Goal: Task Accomplishment & Management: Complete application form

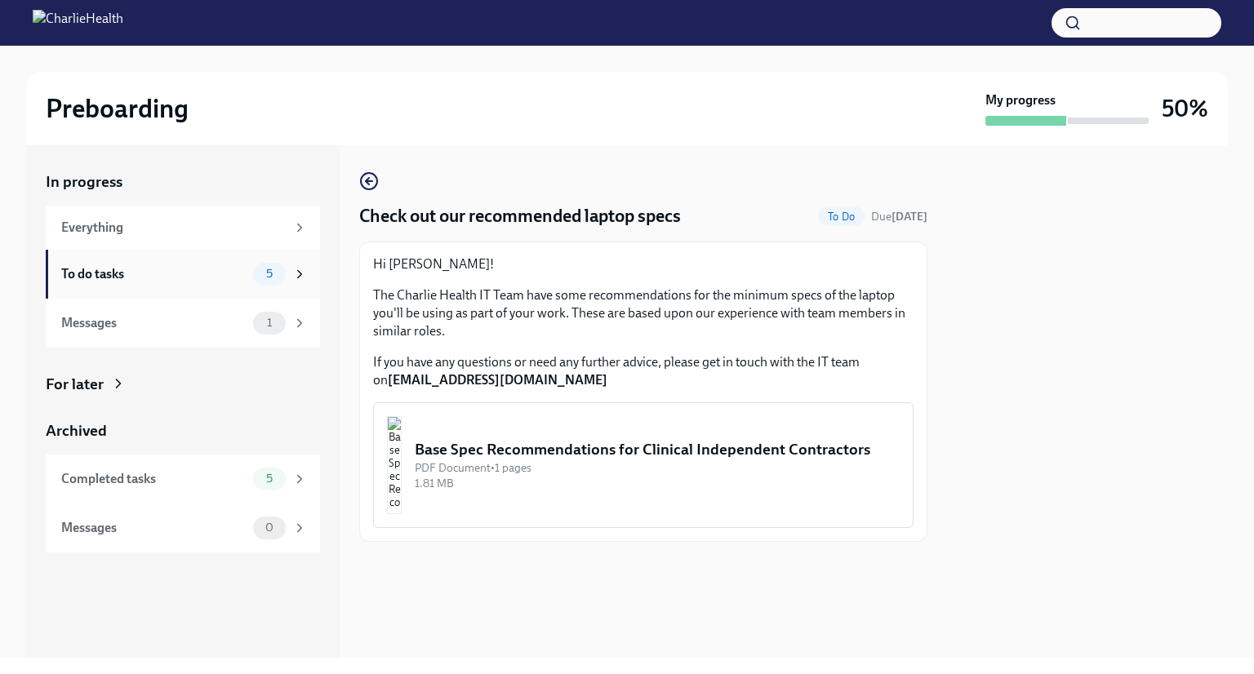
click at [195, 268] on div "To do tasks" at bounding box center [153, 274] width 185 height 18
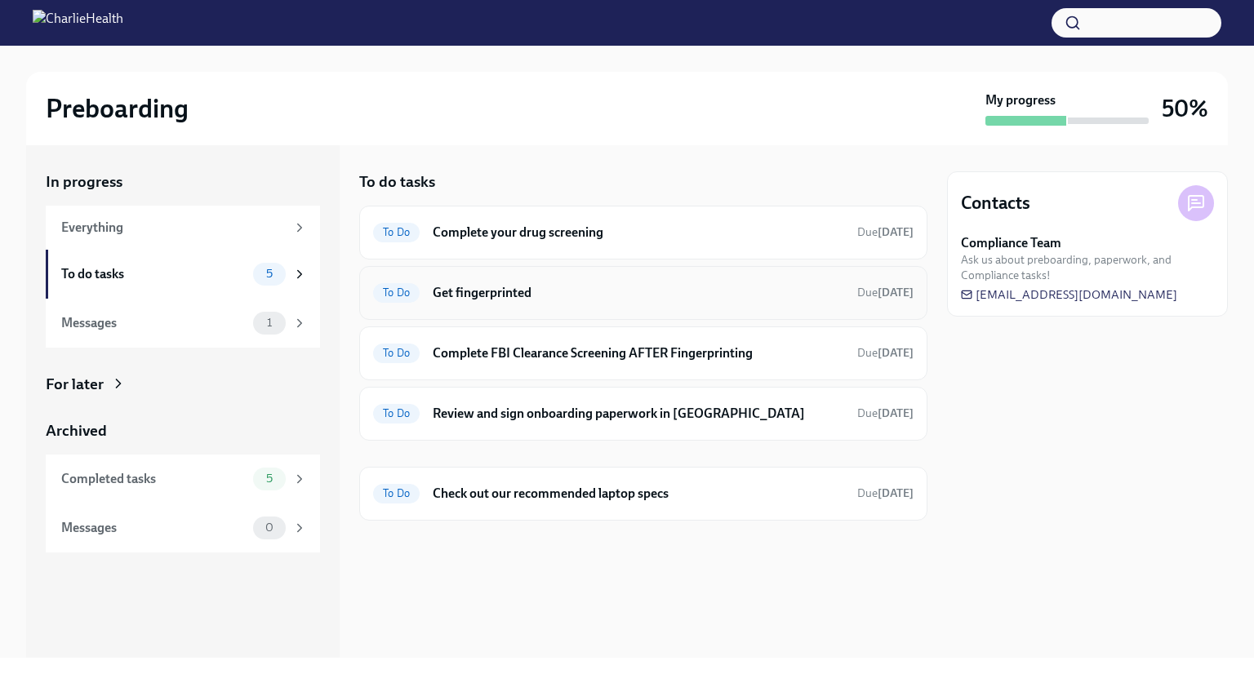
click at [573, 304] on div "To Do Get fingerprinted Due [DATE]" at bounding box center [643, 293] width 540 height 26
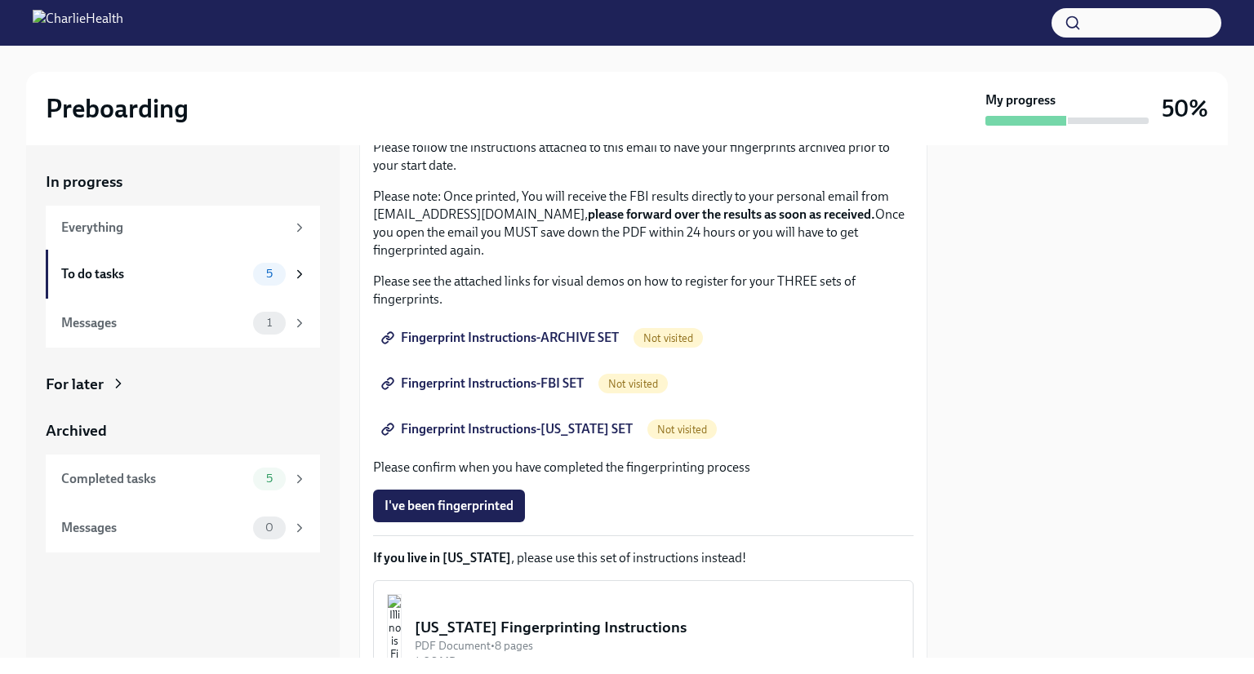
scroll to position [167, 0]
click at [541, 380] on span "Fingerprint Instructions-FBI SET" at bounding box center [483, 383] width 199 height 16
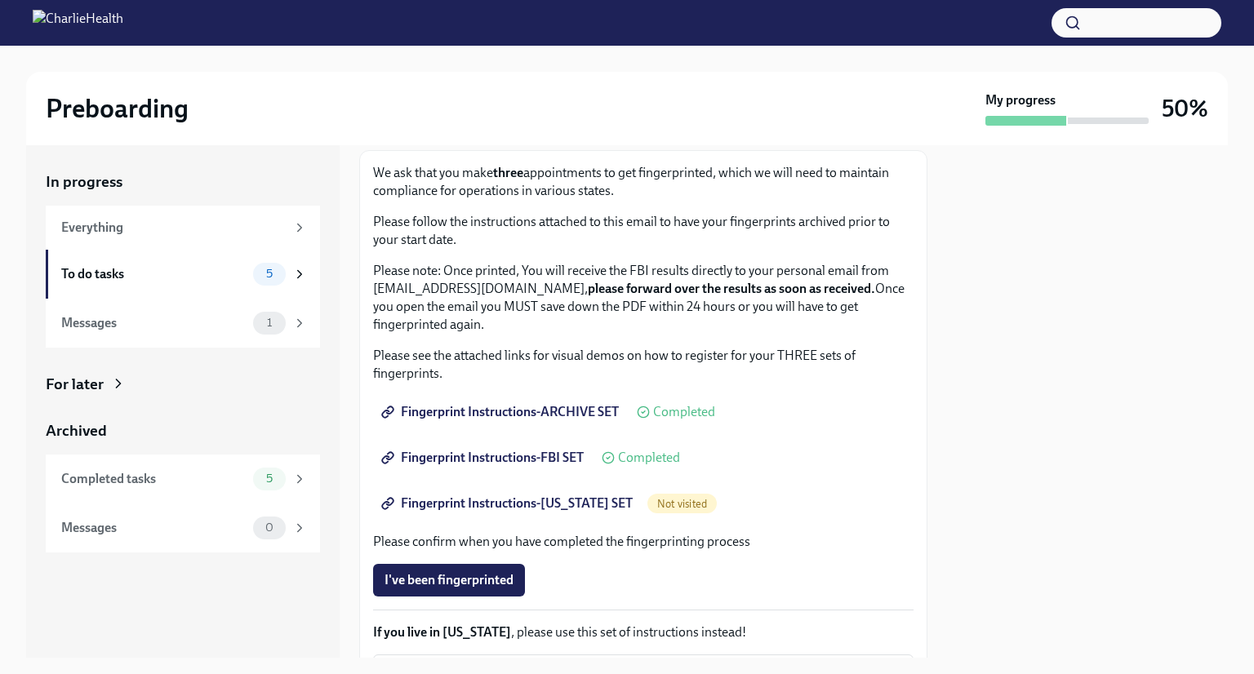
scroll to position [95, 0]
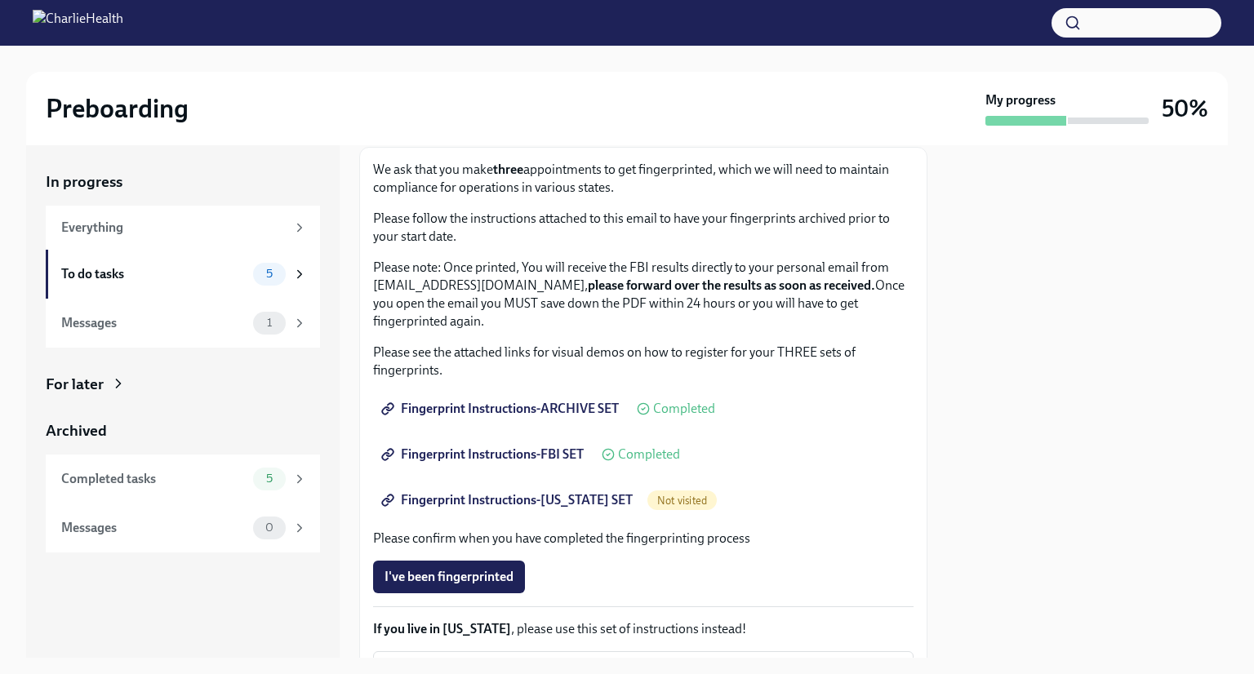
click at [556, 501] on span "Fingerprint Instructions-[US_STATE] SET" at bounding box center [508, 500] width 248 height 16
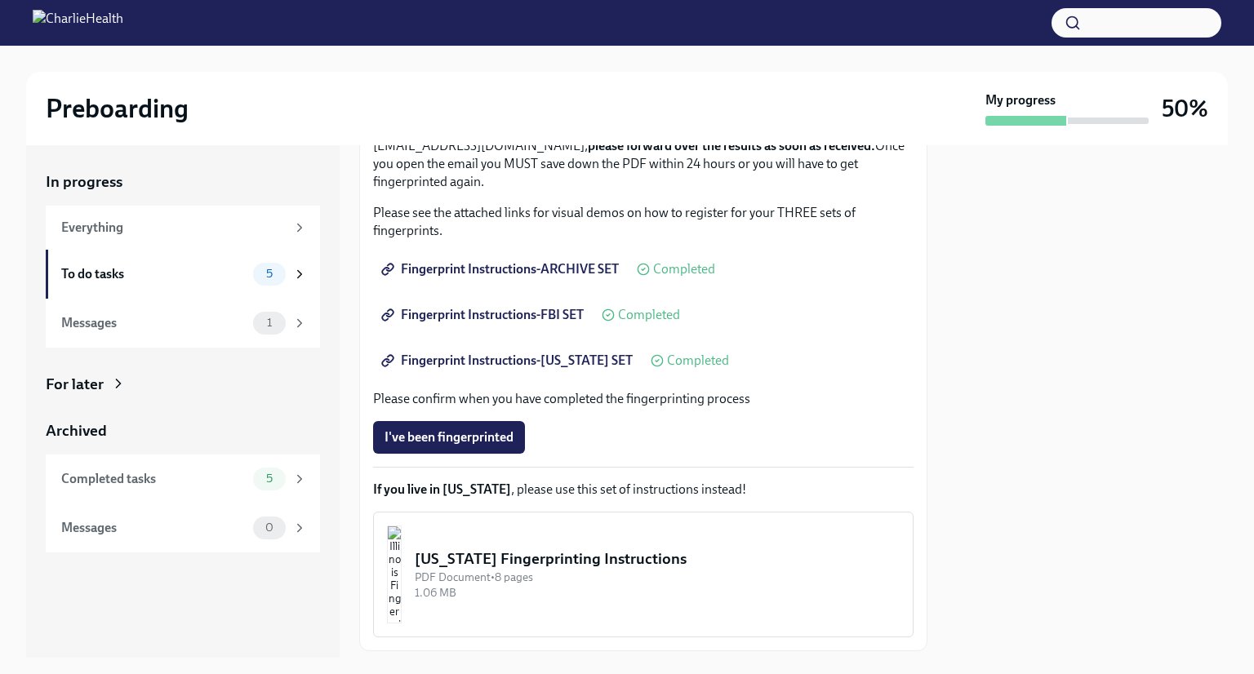
scroll to position [331, 0]
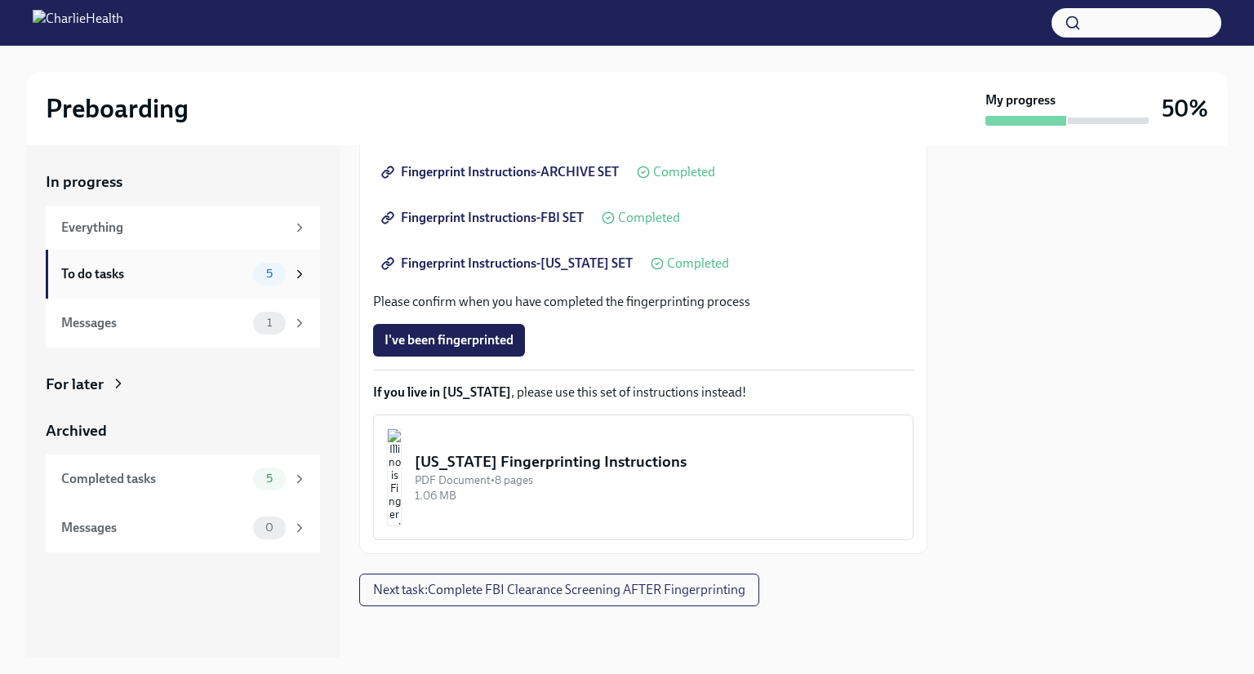
click at [228, 259] on div "To do tasks 5" at bounding box center [183, 274] width 274 height 49
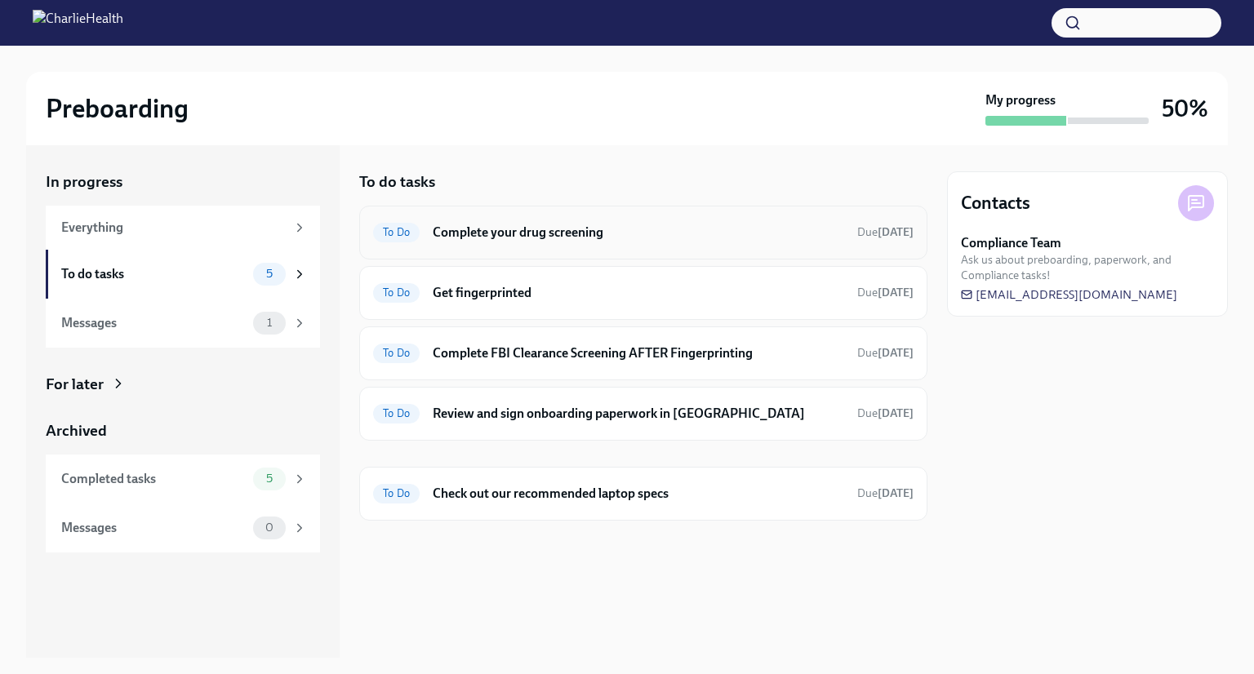
click at [665, 245] on div "To Do Complete your drug screening Due [DATE]" at bounding box center [643, 233] width 540 height 26
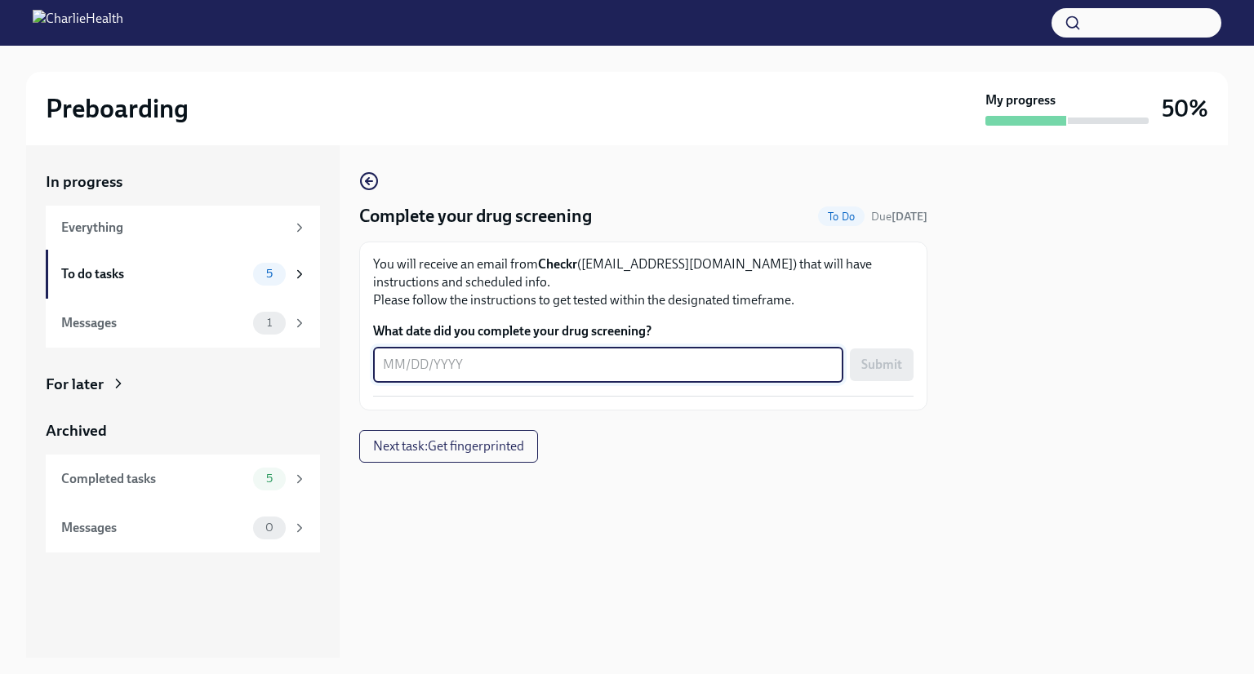
click at [519, 371] on textarea "What date did you complete your drug screening?" at bounding box center [608, 365] width 451 height 20
type textarea "0"
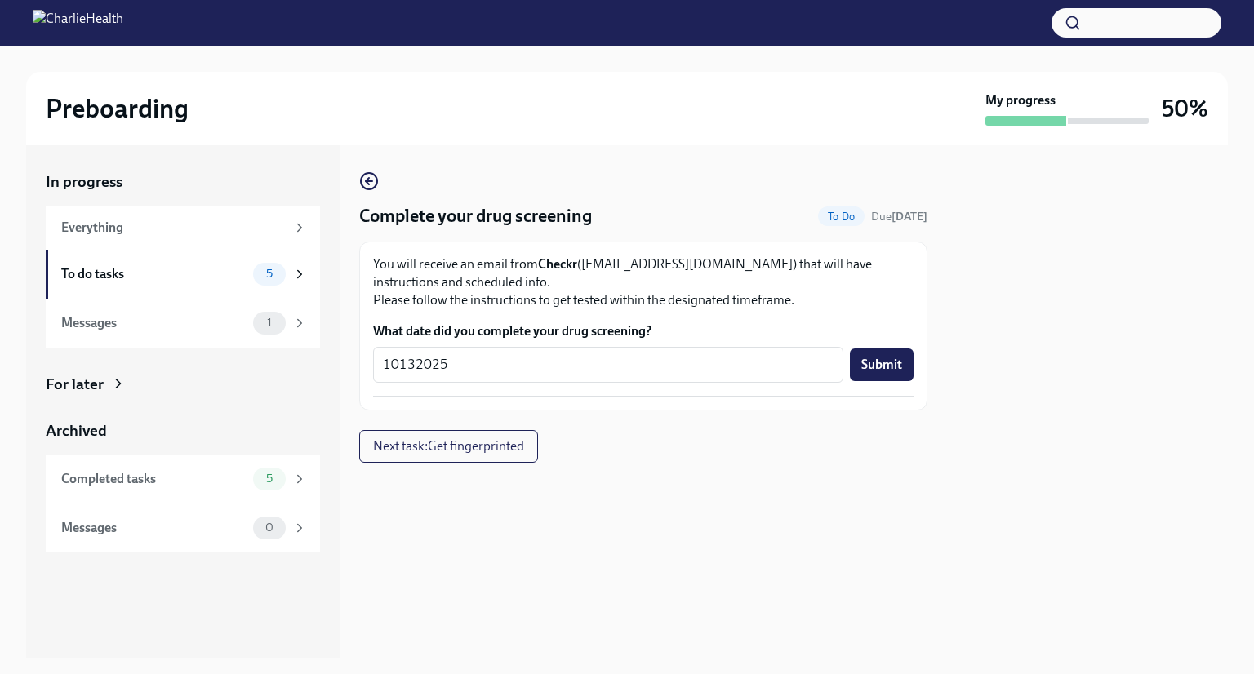
click at [708, 492] on div at bounding box center [643, 489] width 568 height 52
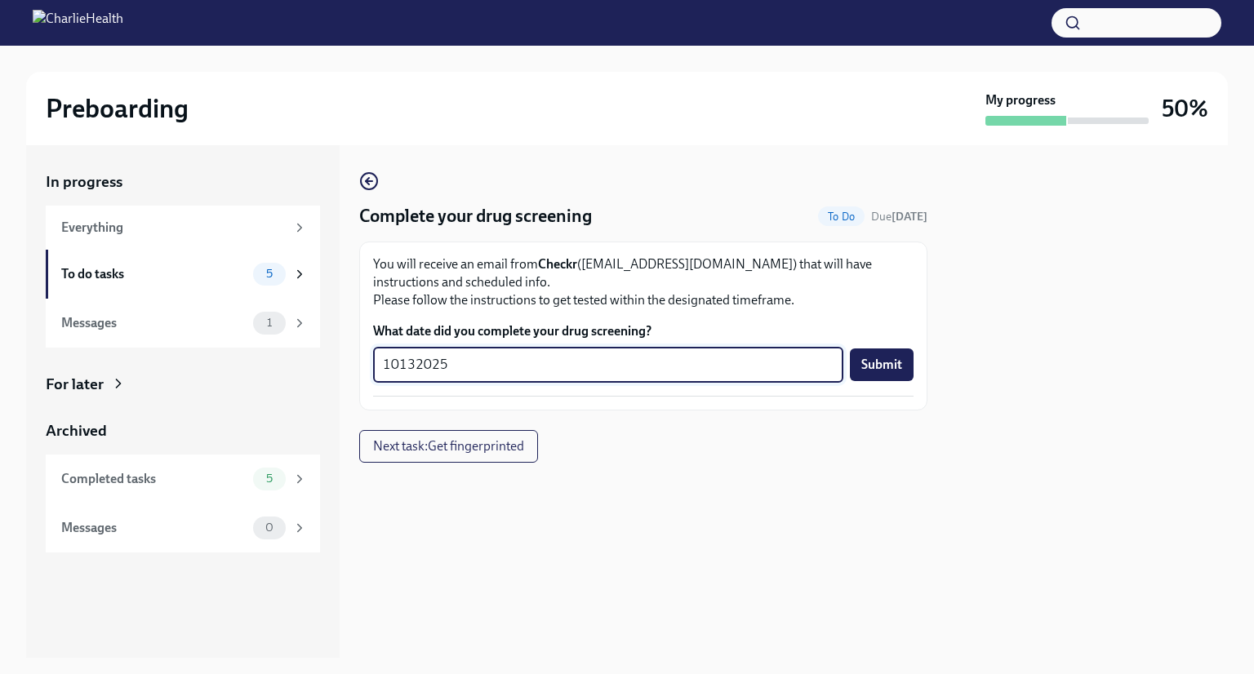
click at [400, 364] on textarea "10132025" at bounding box center [608, 365] width 451 height 20
click at [417, 364] on textarea "10/132025" at bounding box center [608, 365] width 451 height 20
type textarea "[DATE]"
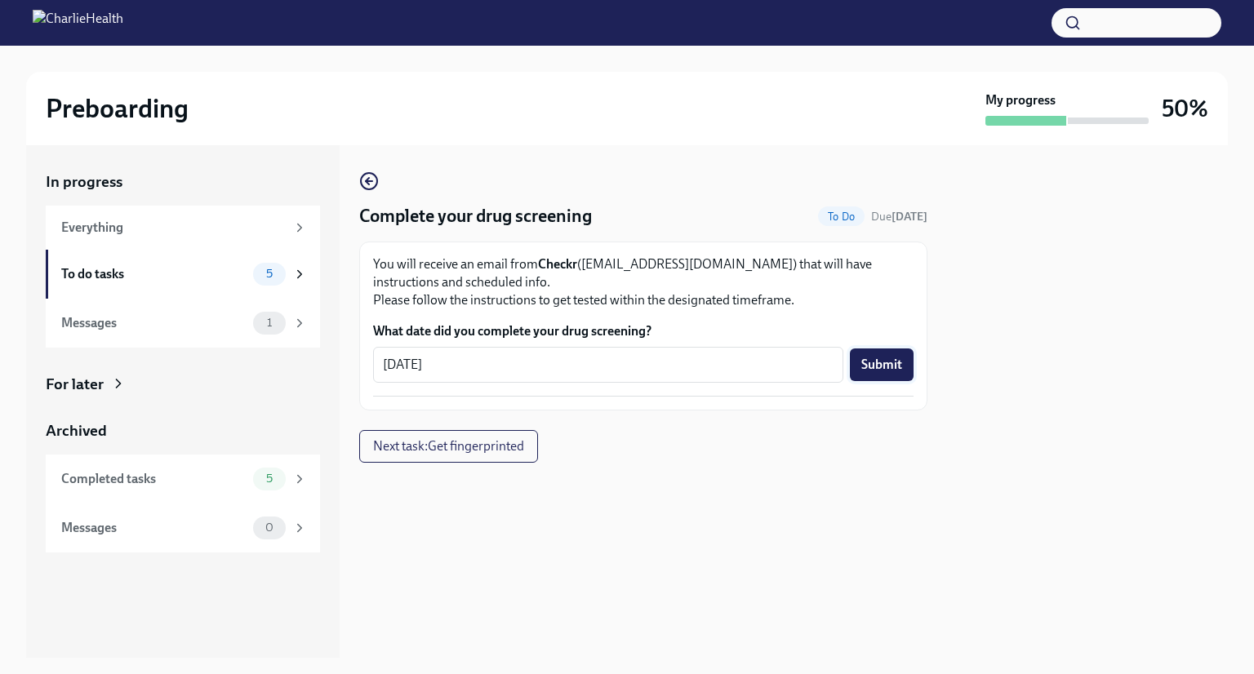
click at [886, 376] on button "Submit" at bounding box center [882, 365] width 64 height 33
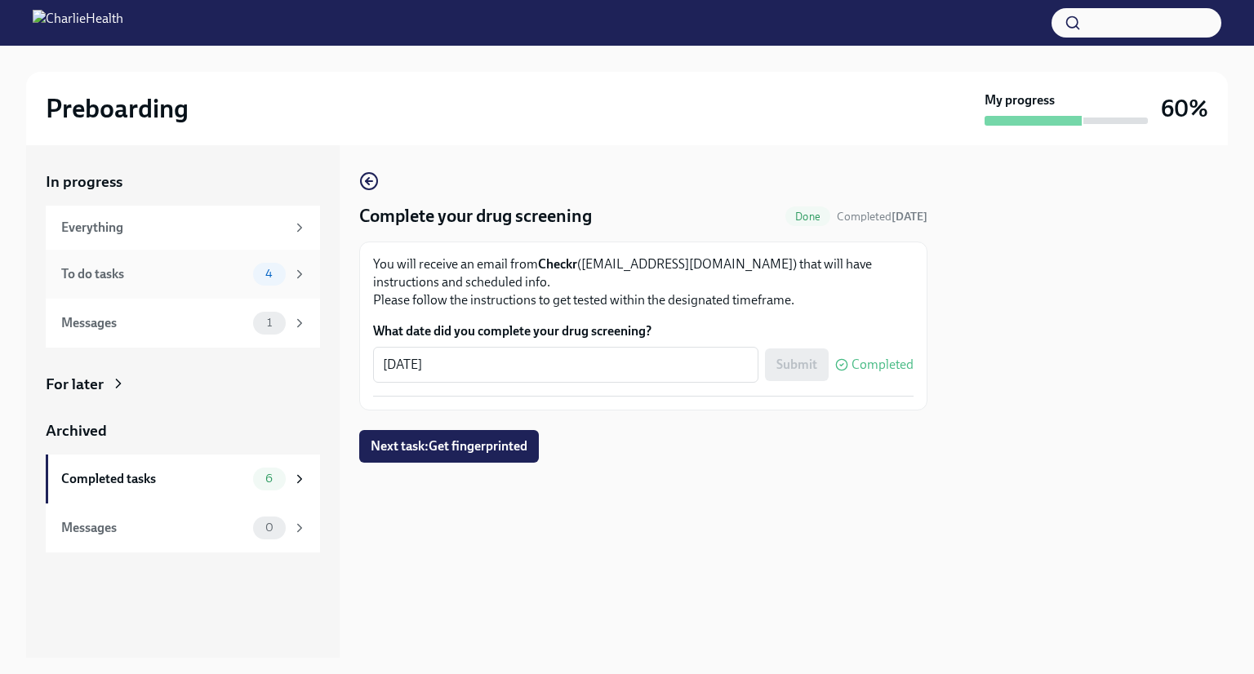
click at [182, 274] on div "To do tasks" at bounding box center [153, 274] width 185 height 18
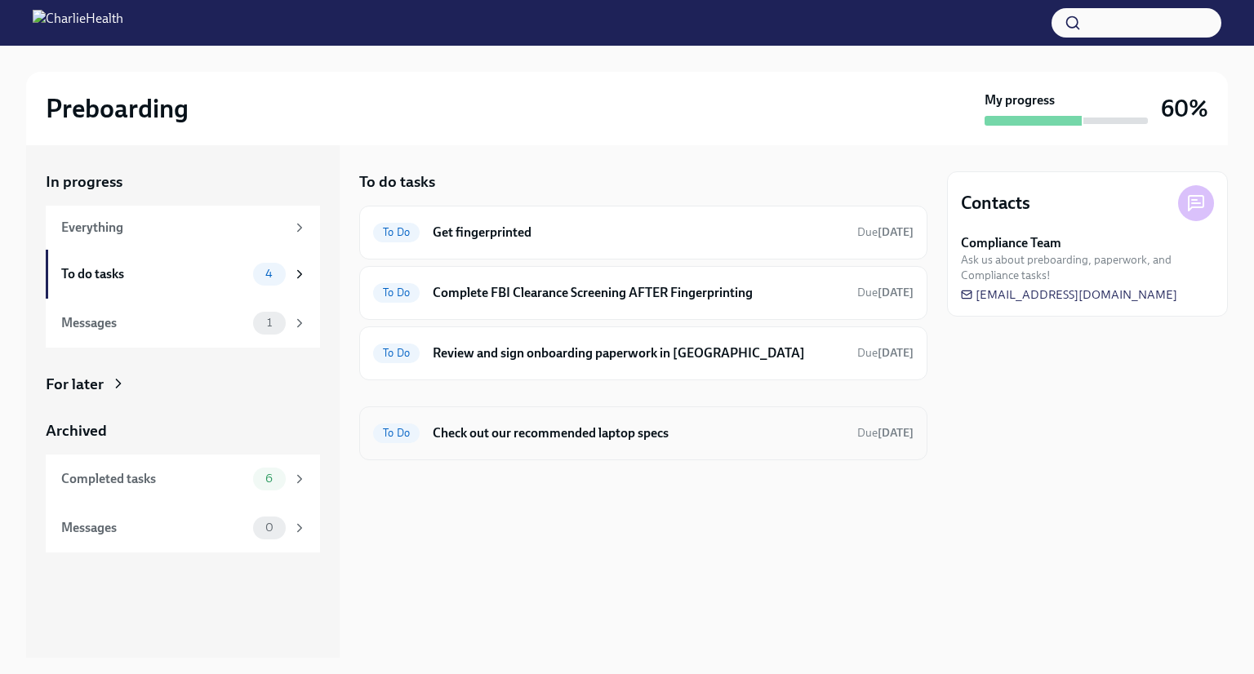
click at [684, 446] on div "To Do Check out our recommended laptop specs Due [DATE]" at bounding box center [643, 433] width 568 height 54
click at [645, 435] on h6 "Check out our recommended laptop specs" at bounding box center [638, 433] width 411 height 18
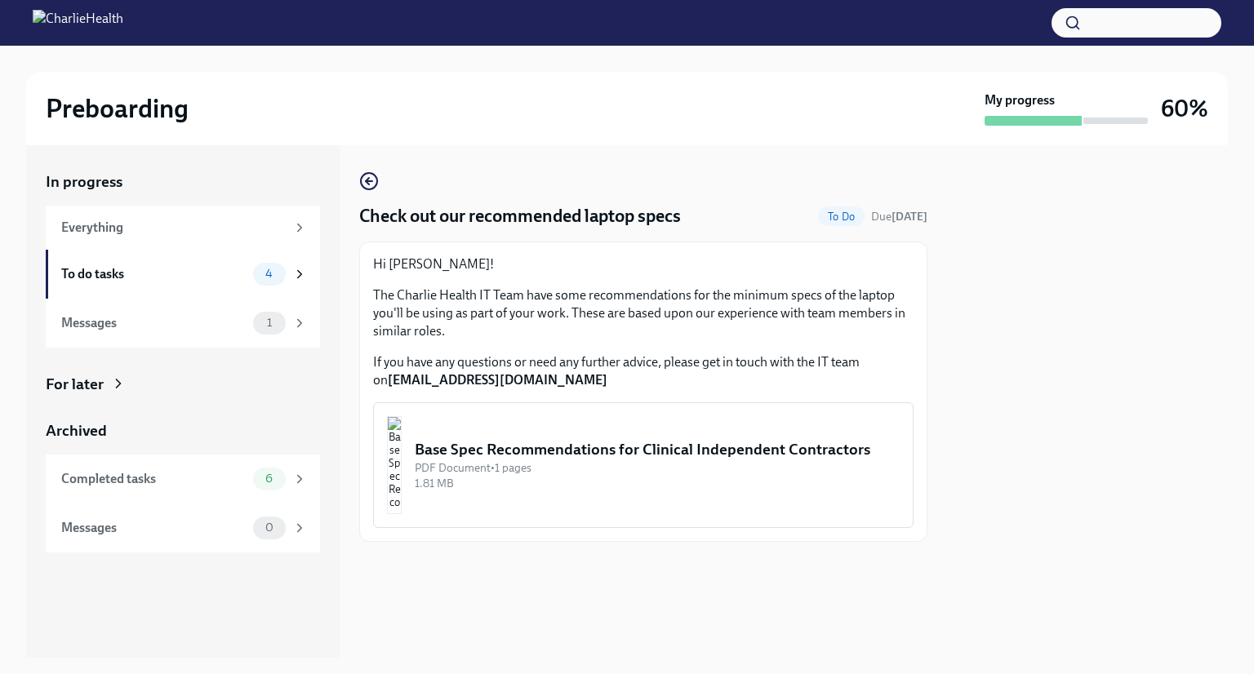
click at [602, 473] on div "PDF Document • 1 pages" at bounding box center [657, 468] width 485 height 16
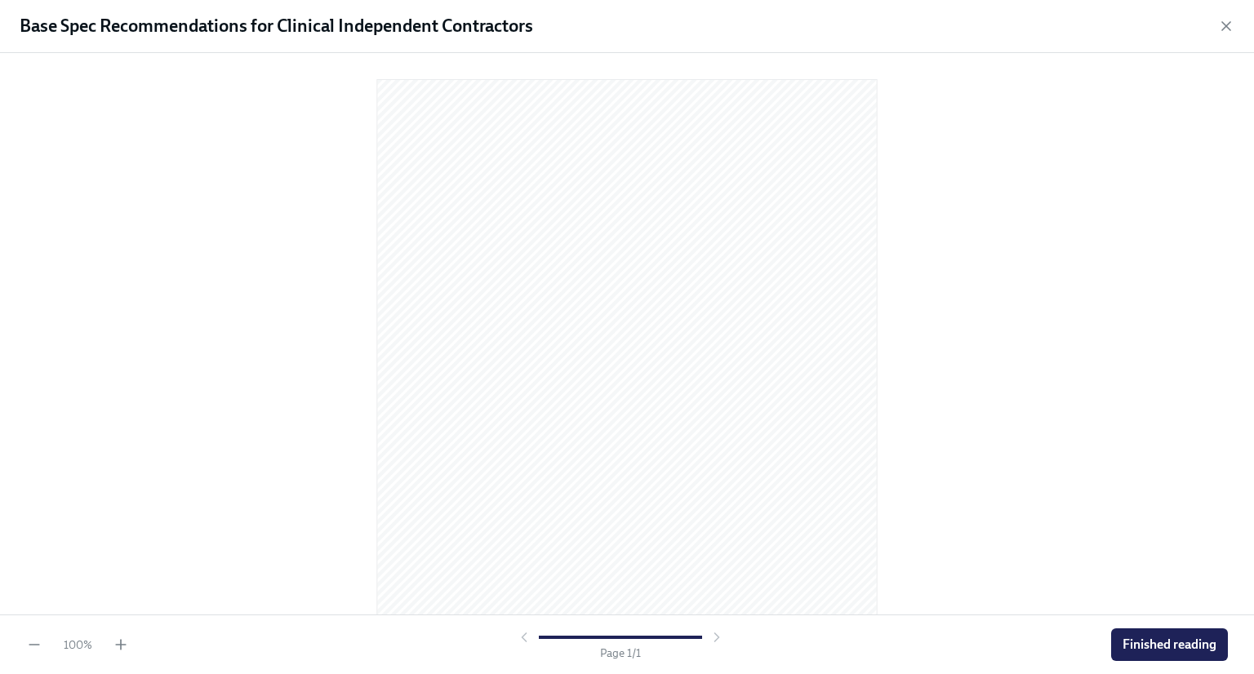
scroll to position [112, 0]
click at [1207, 644] on span "Finished reading" at bounding box center [1169, 645] width 94 height 16
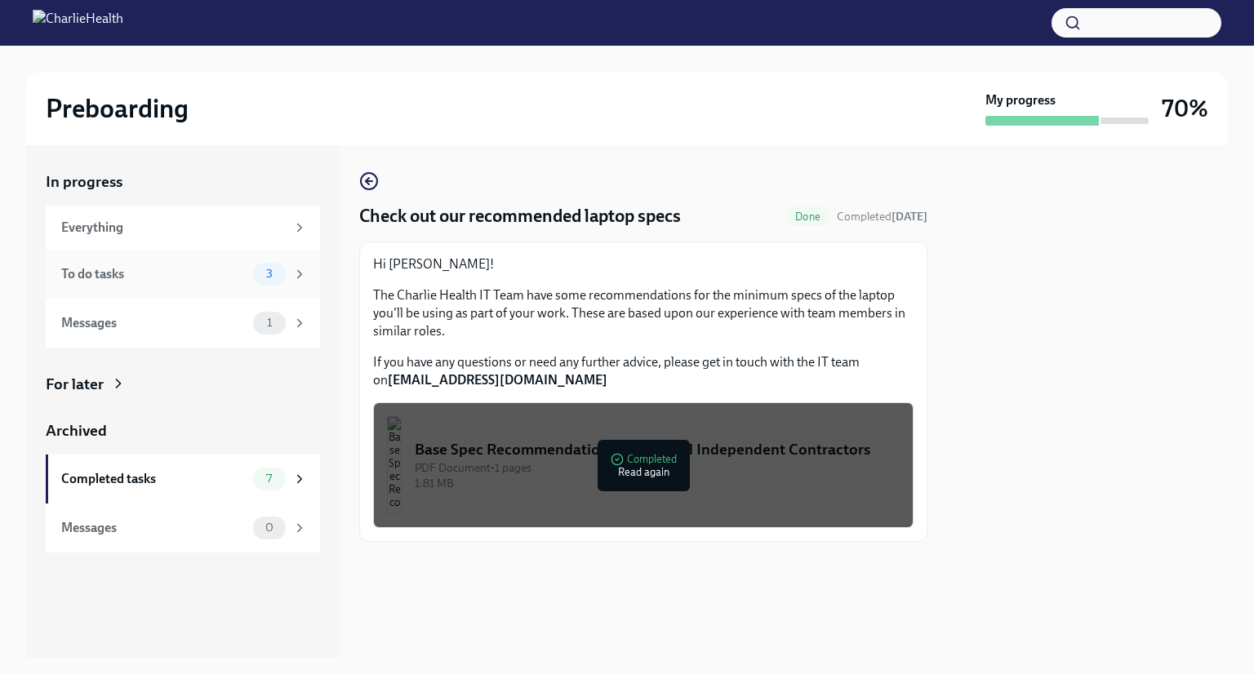
click at [256, 268] on span "3" at bounding box center [269, 274] width 26 height 12
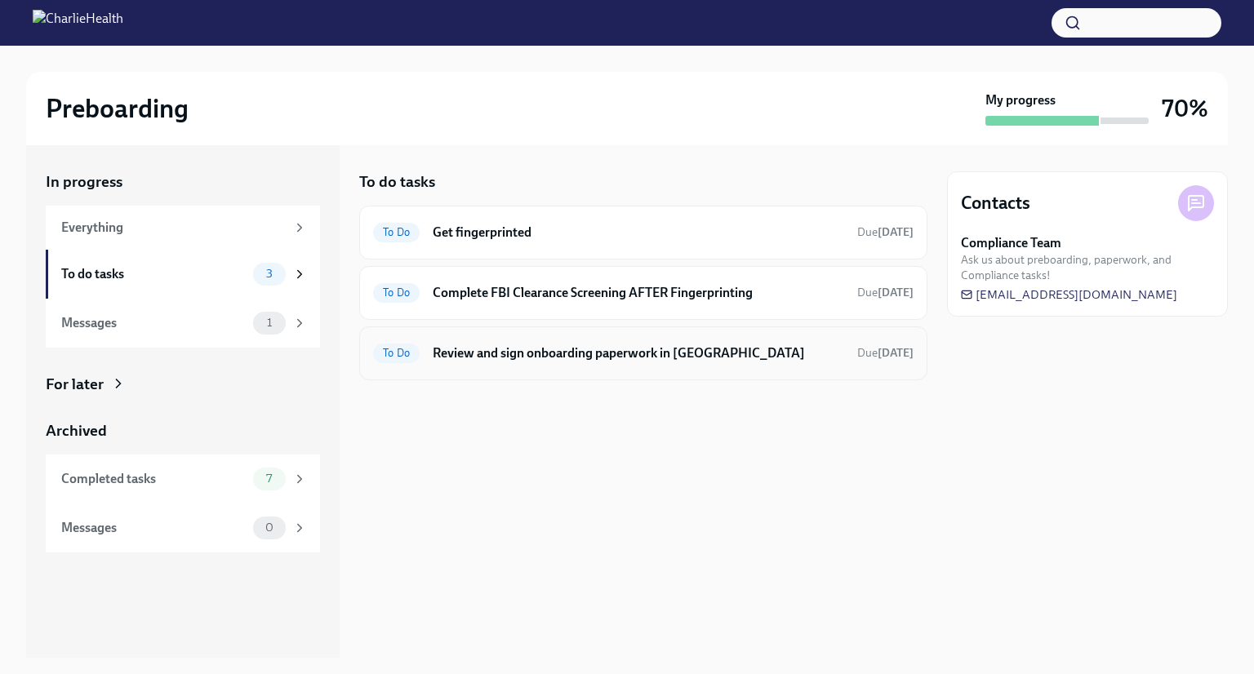
click at [648, 350] on h6 "Review and sign onboarding paperwork in [GEOGRAPHIC_DATA]" at bounding box center [638, 353] width 411 height 18
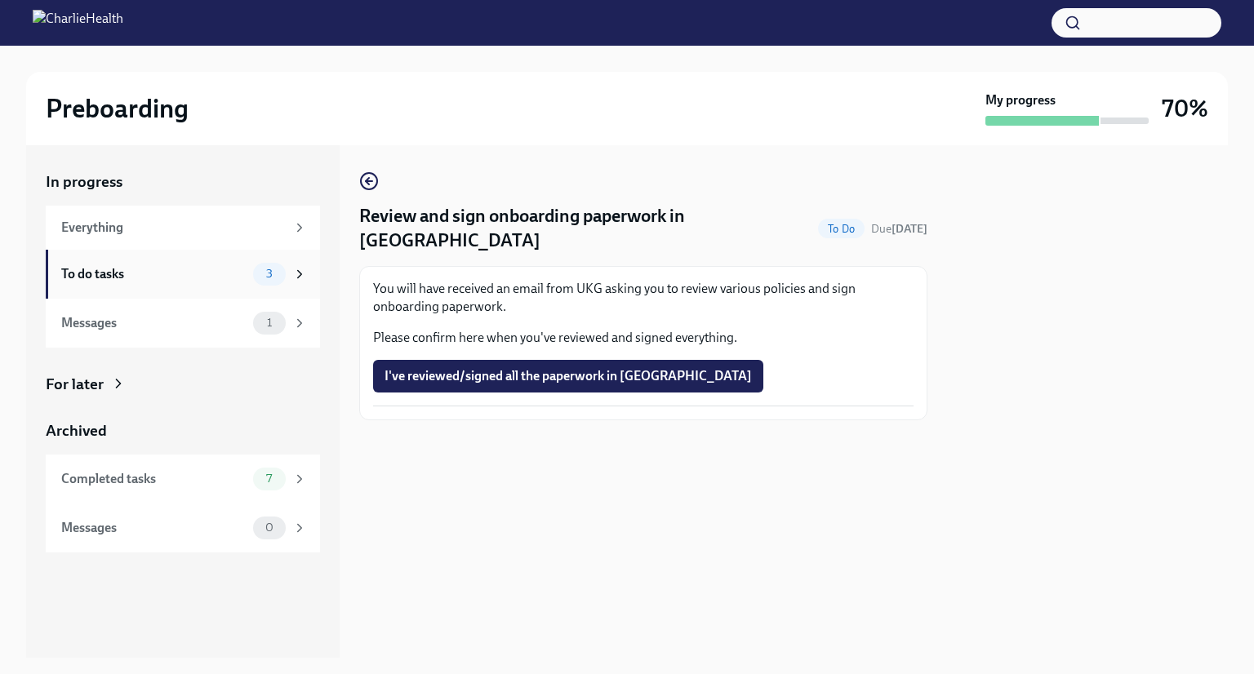
click at [237, 263] on div "To do tasks 3" at bounding box center [184, 274] width 246 height 23
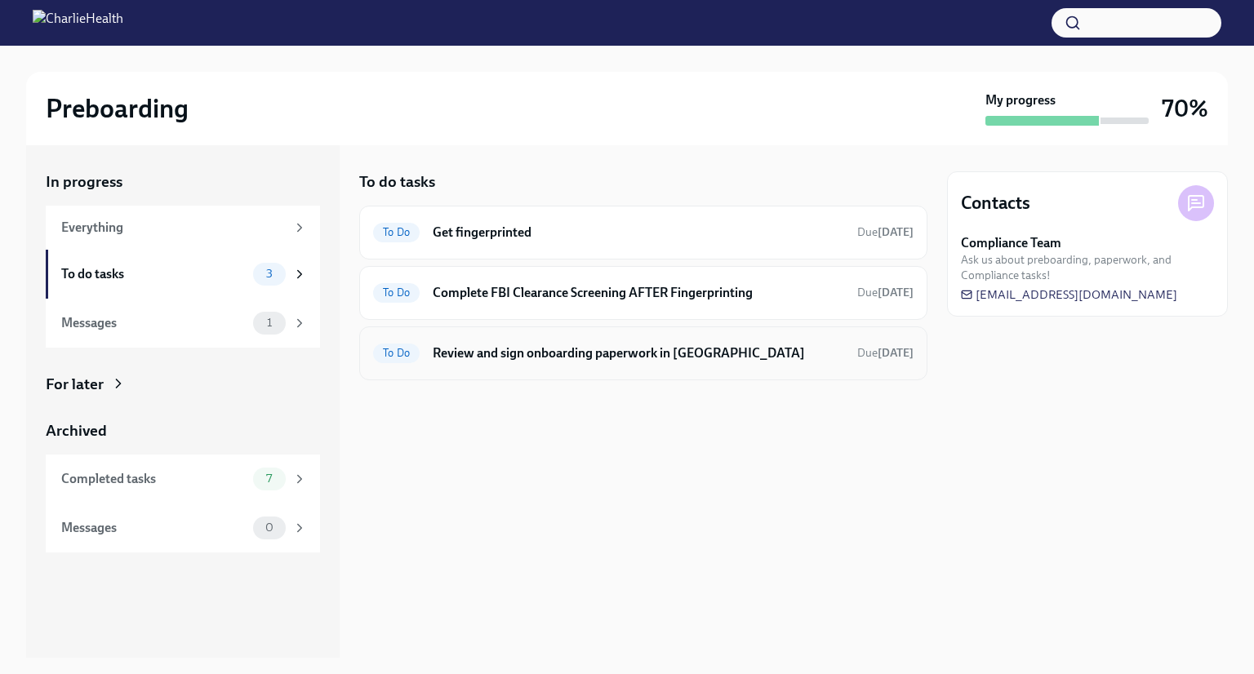
click at [506, 350] on h6 "Review and sign onboarding paperwork in [GEOGRAPHIC_DATA]" at bounding box center [638, 353] width 411 height 18
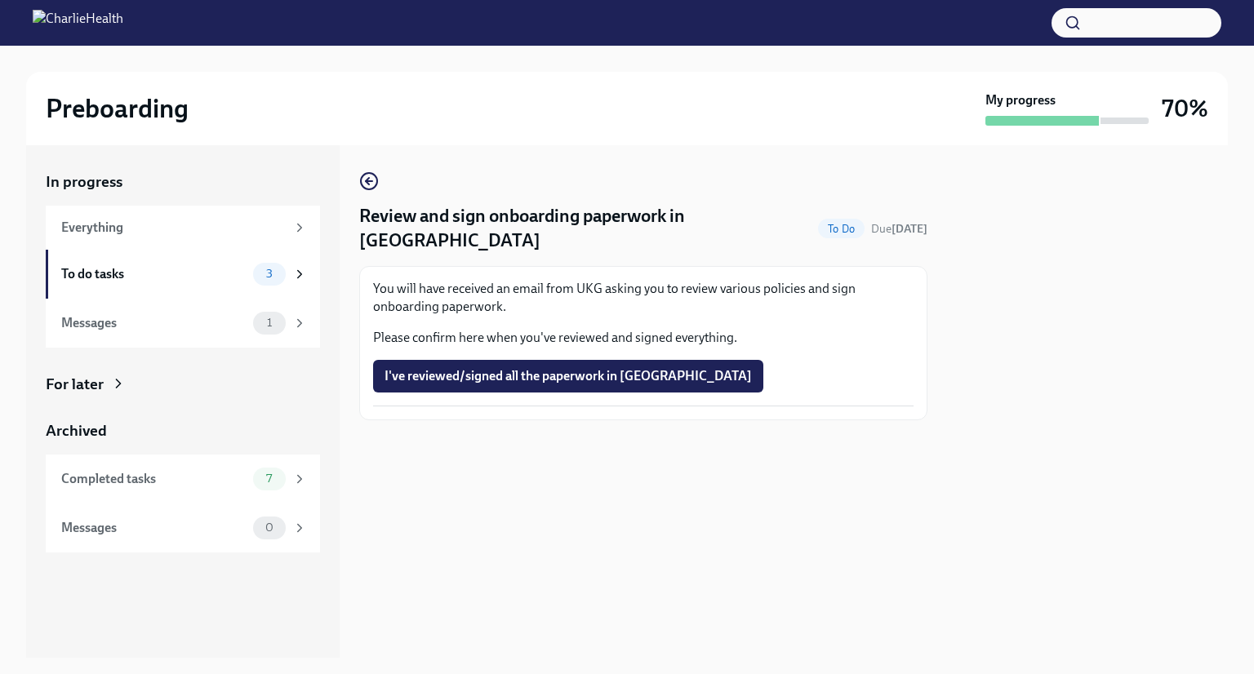
click at [555, 280] on p "You will have received an email from UKG asking you to review various policies …" at bounding box center [643, 298] width 540 height 36
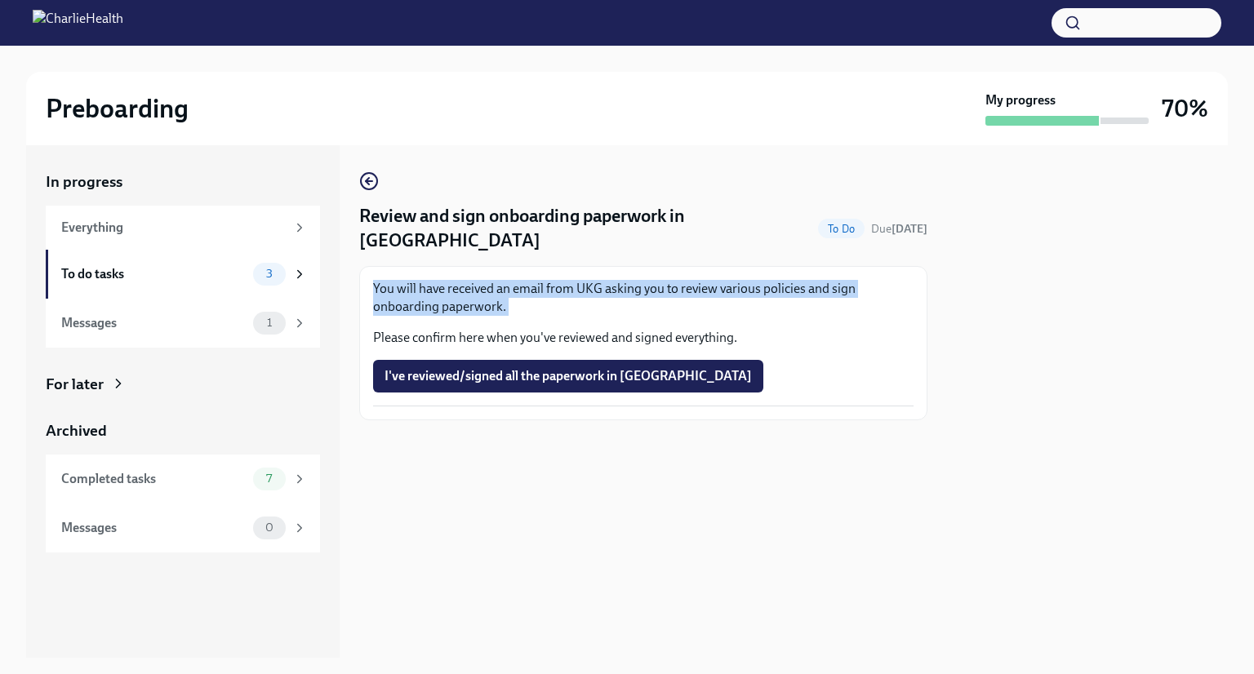
click at [555, 280] on p "You will have received an email from UKG asking you to review various policies …" at bounding box center [643, 298] width 540 height 36
click at [264, 481] on span "7" at bounding box center [268, 479] width 25 height 12
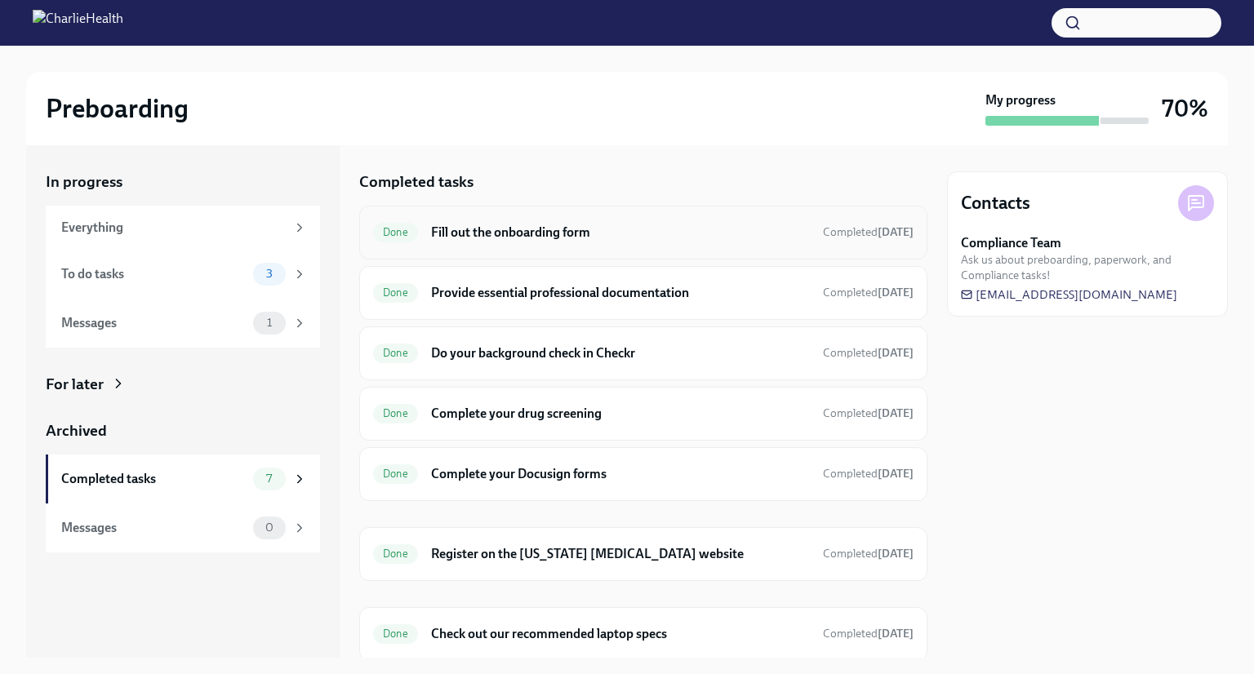
click at [621, 237] on h6 "Fill out the onboarding form" at bounding box center [620, 233] width 379 height 18
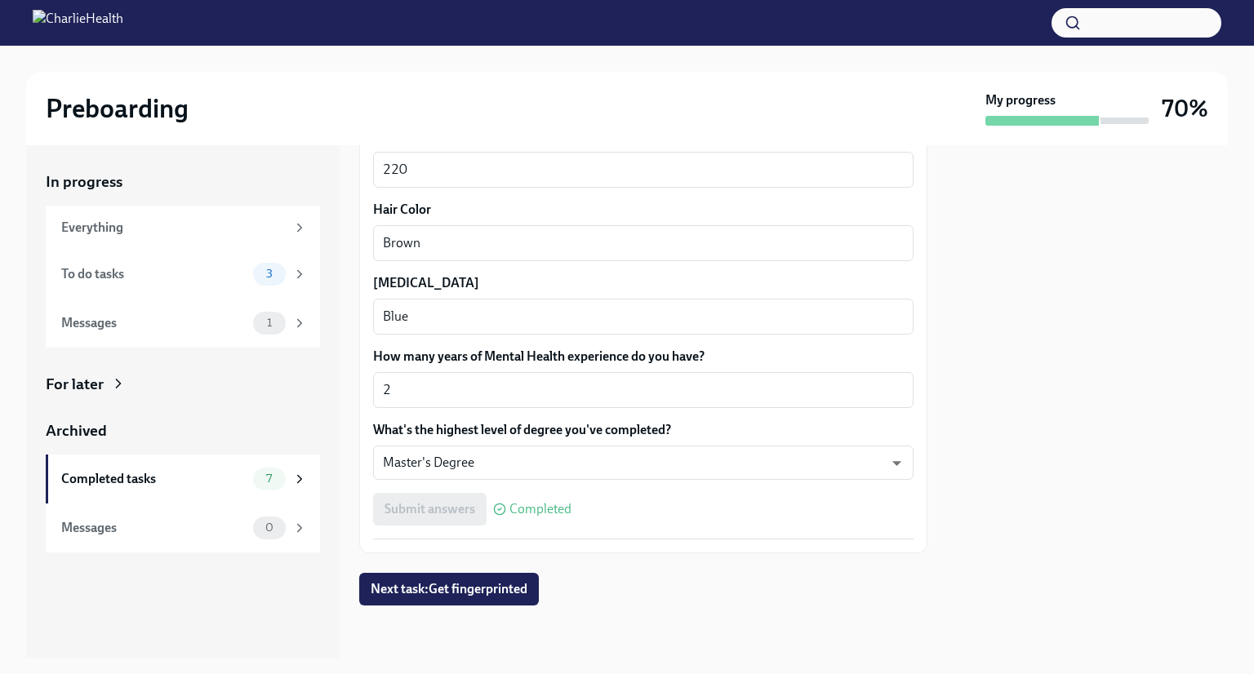
scroll to position [1469, 0]
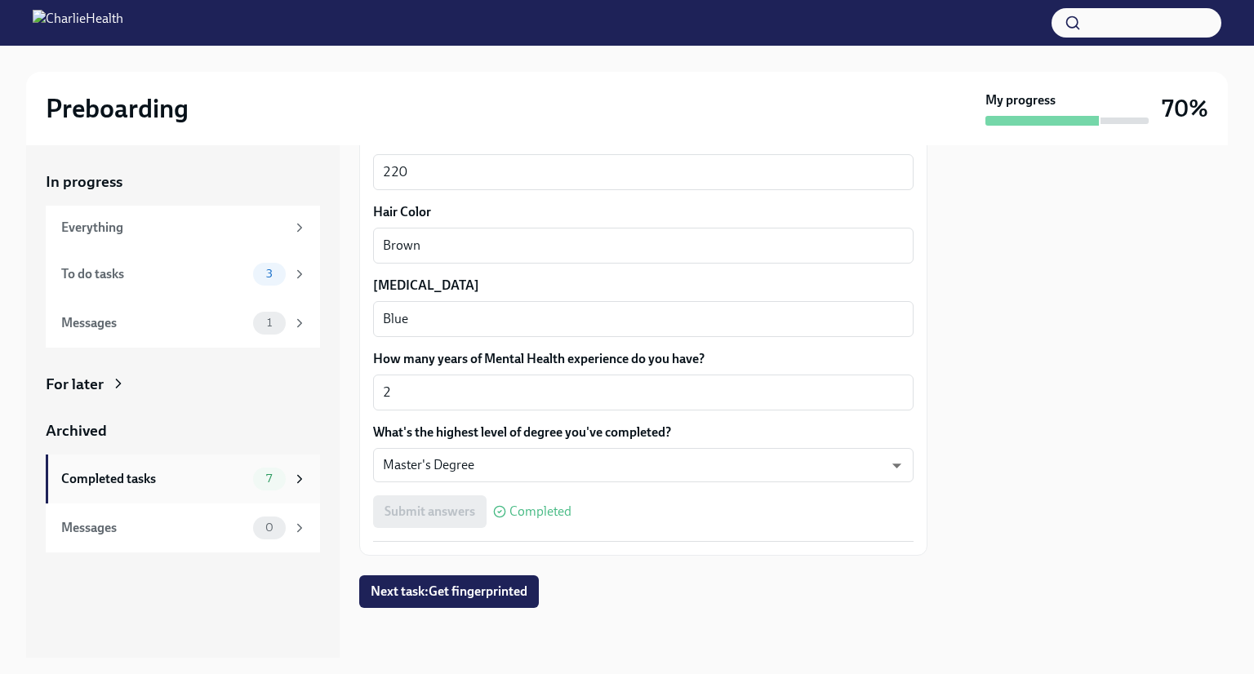
click at [174, 482] on div "Completed tasks" at bounding box center [153, 479] width 185 height 18
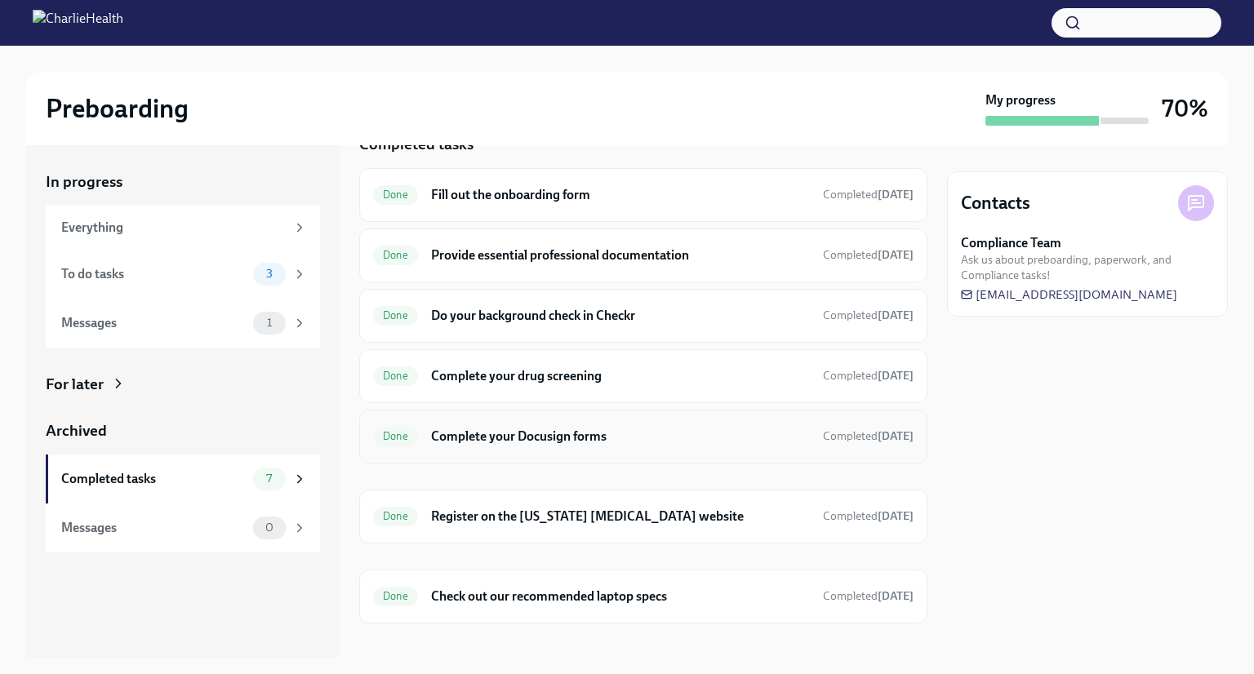
scroll to position [53, 0]
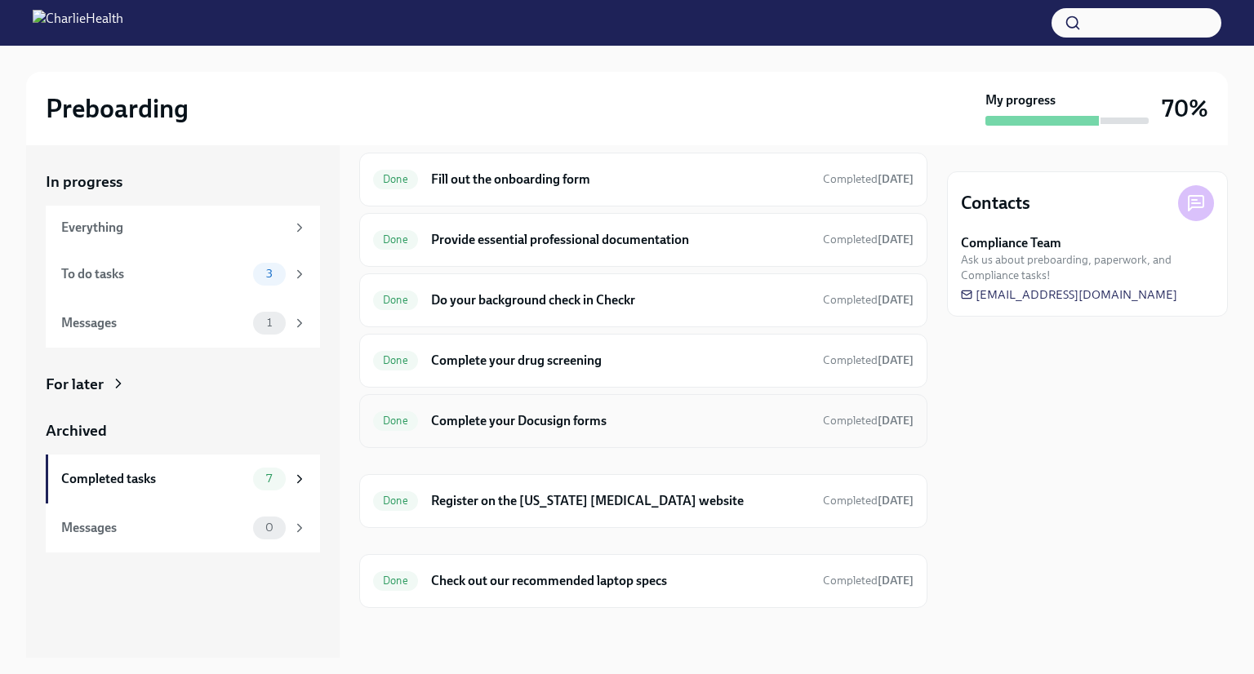
click at [586, 422] on h6 "Complete your Docusign forms" at bounding box center [620, 421] width 379 height 18
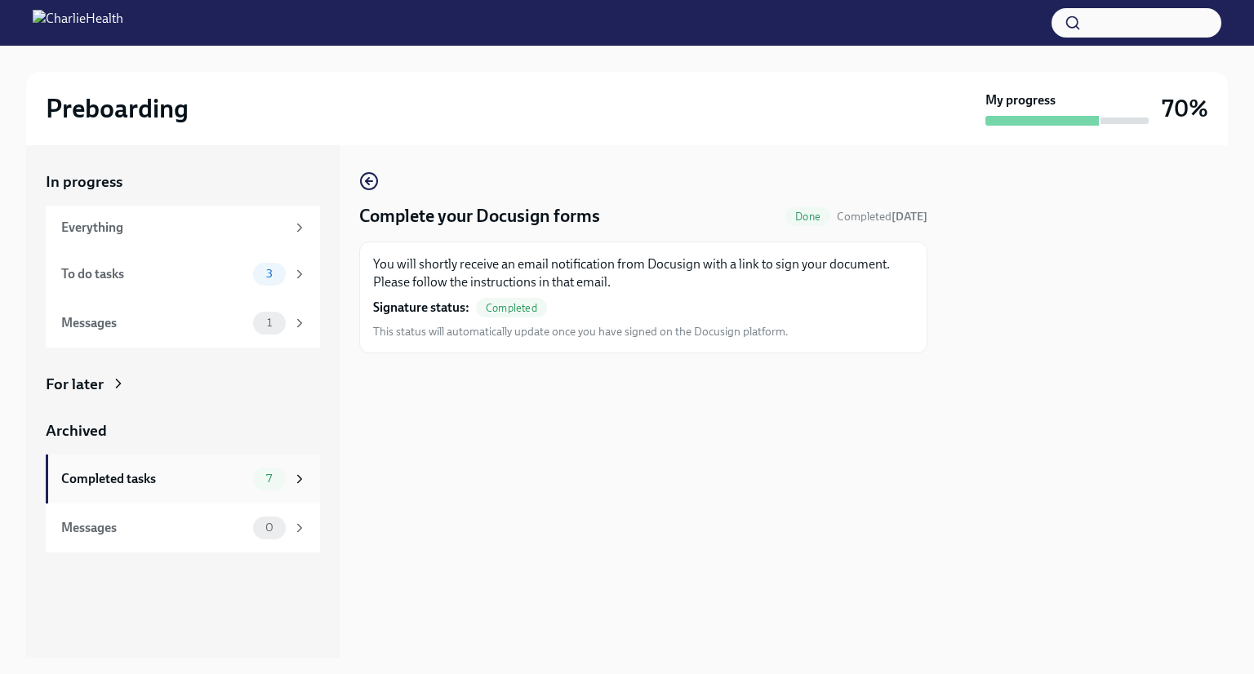
click at [262, 464] on div "Completed tasks 7" at bounding box center [183, 479] width 274 height 49
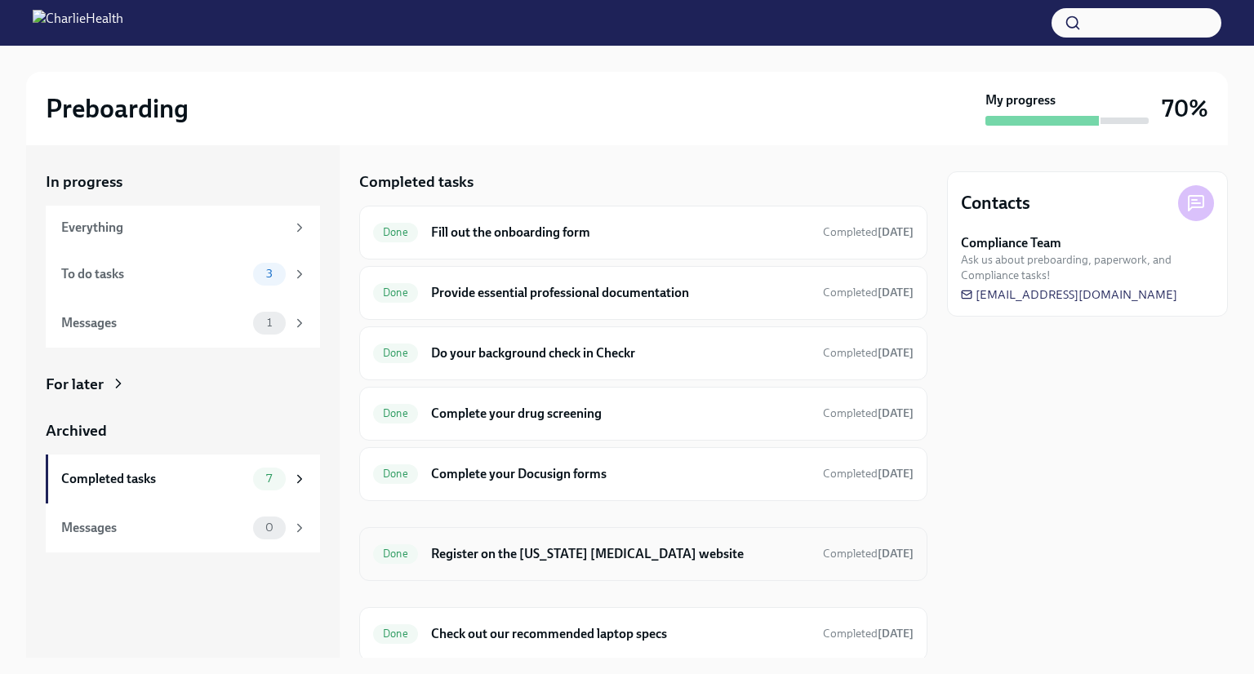
scroll to position [53, 0]
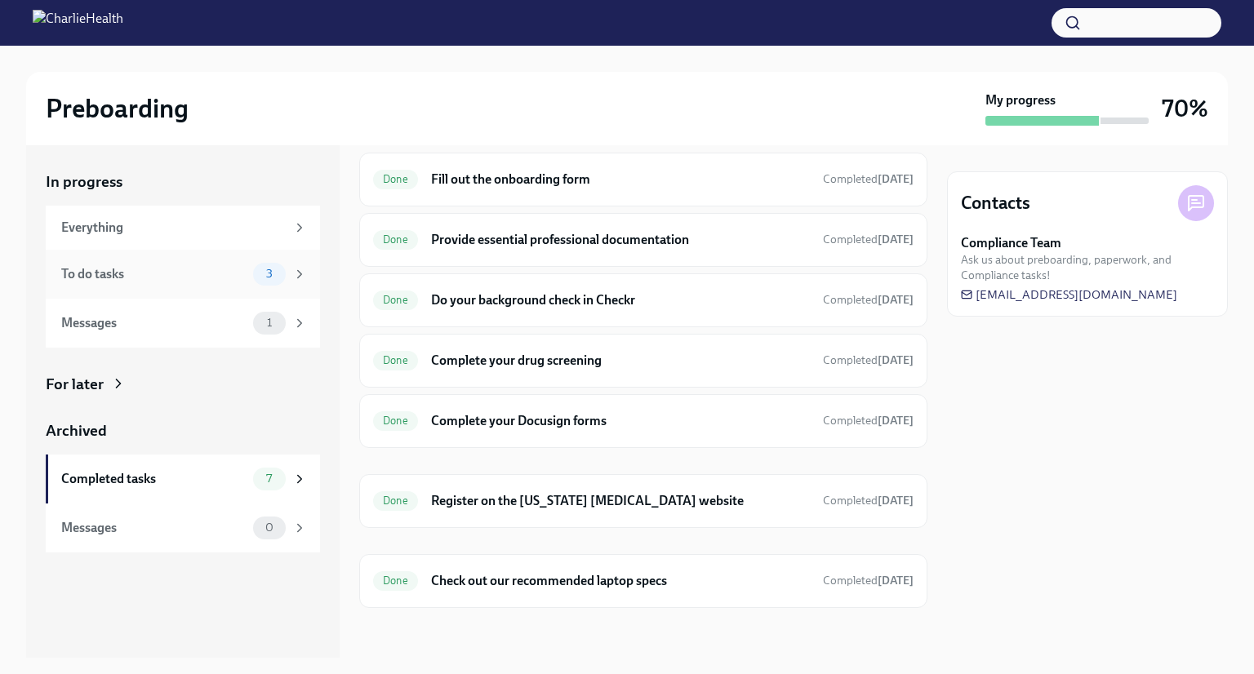
click at [271, 263] on div "3" at bounding box center [269, 274] width 33 height 23
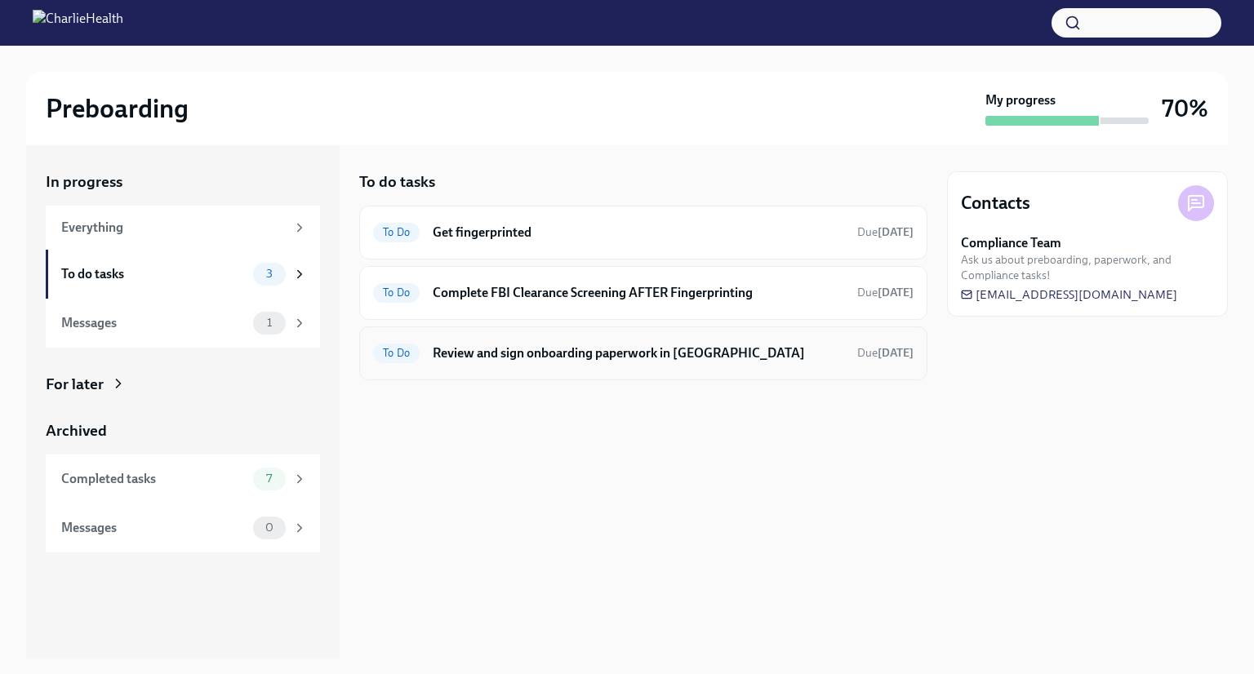
click at [652, 350] on h6 "Review and sign onboarding paperwork in [GEOGRAPHIC_DATA]" at bounding box center [638, 353] width 411 height 18
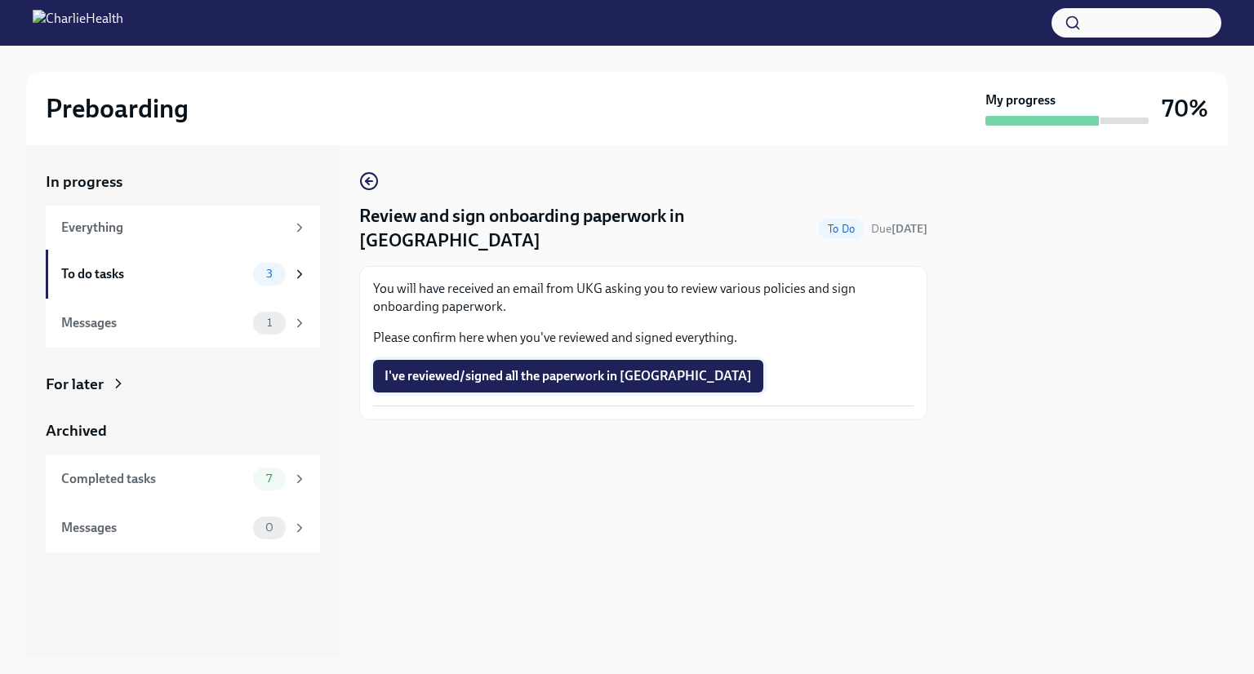
click at [624, 368] on span "I've reviewed/signed all the paperwork in [GEOGRAPHIC_DATA]" at bounding box center [567, 376] width 367 height 16
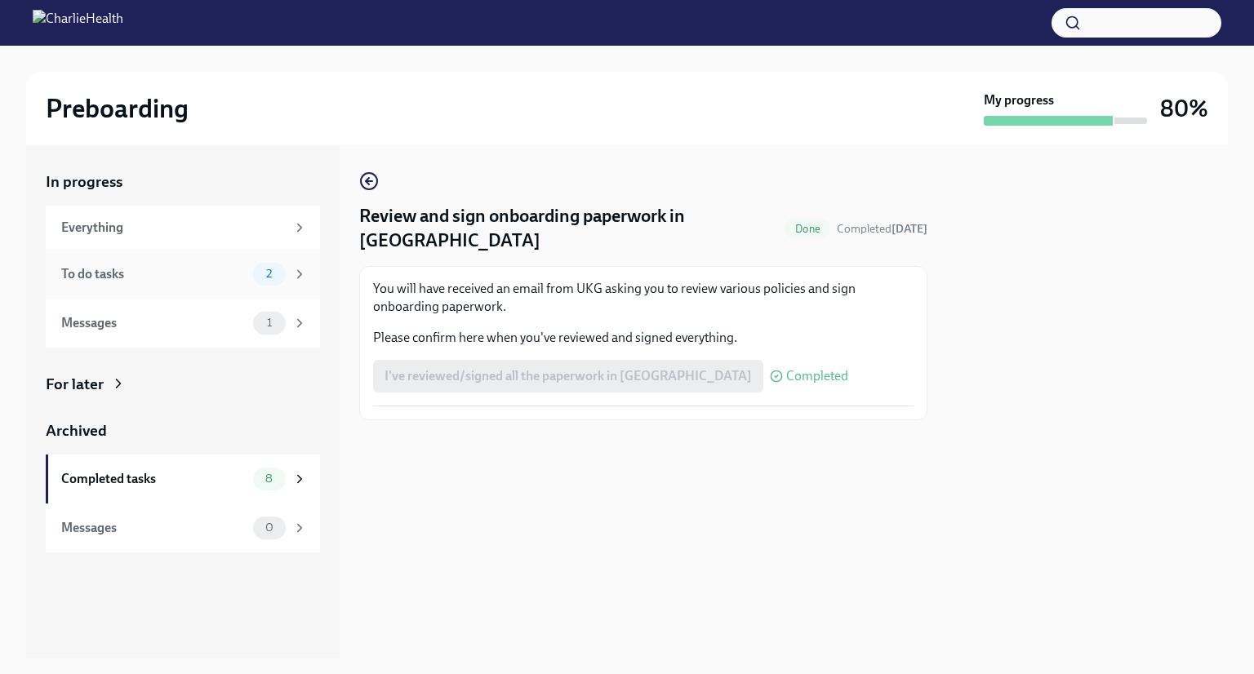
click at [203, 257] on div "To do tasks 2" at bounding box center [183, 274] width 274 height 49
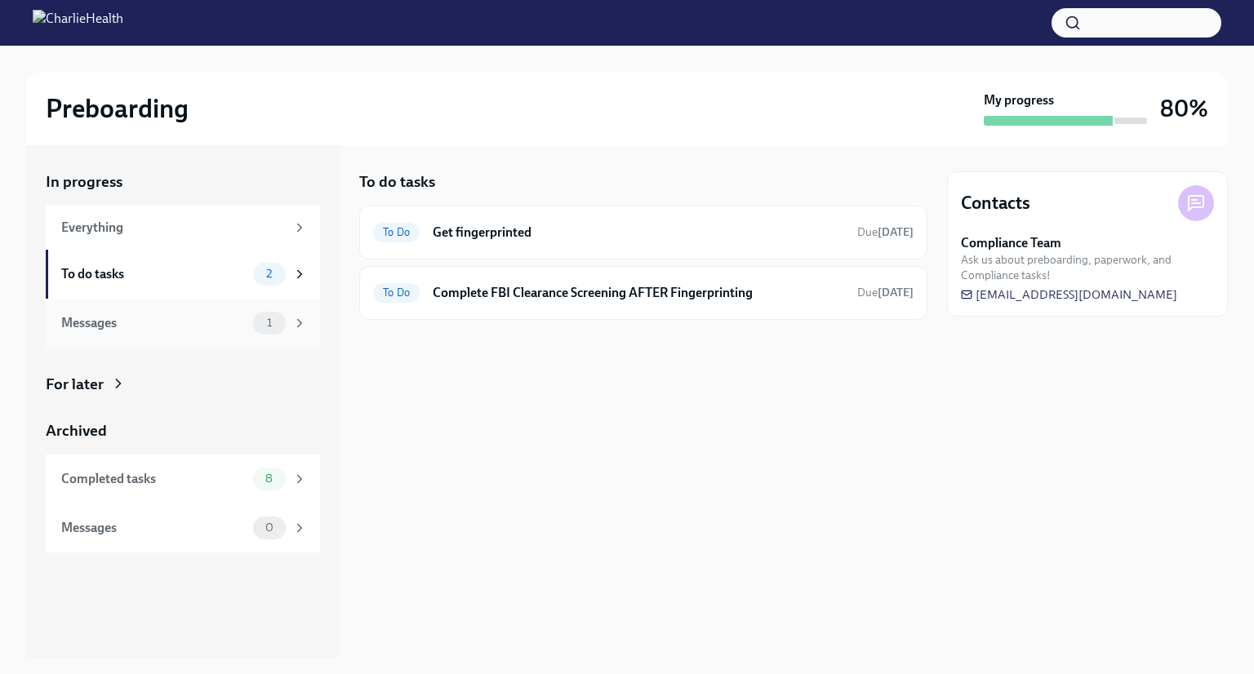
click at [225, 326] on div "Messages" at bounding box center [153, 323] width 185 height 18
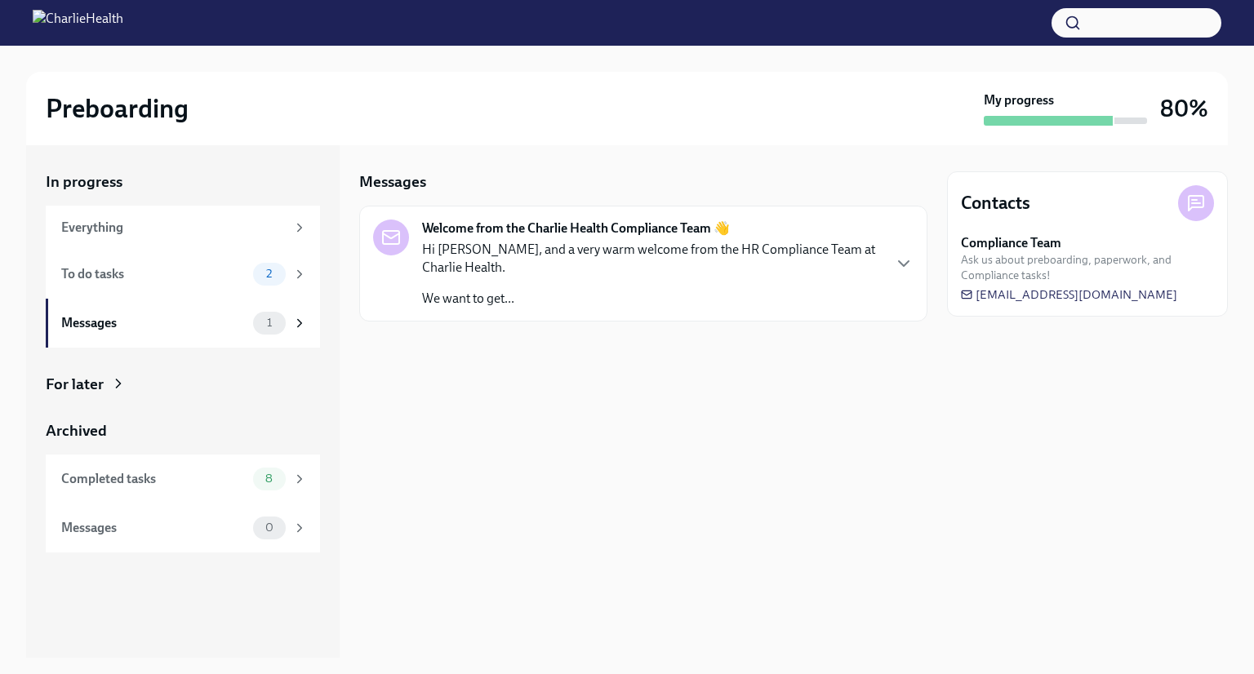
click at [615, 278] on div "Hi [PERSON_NAME], and a very warm welcome from the HR Compliance Team at Charli…" at bounding box center [651, 274] width 459 height 67
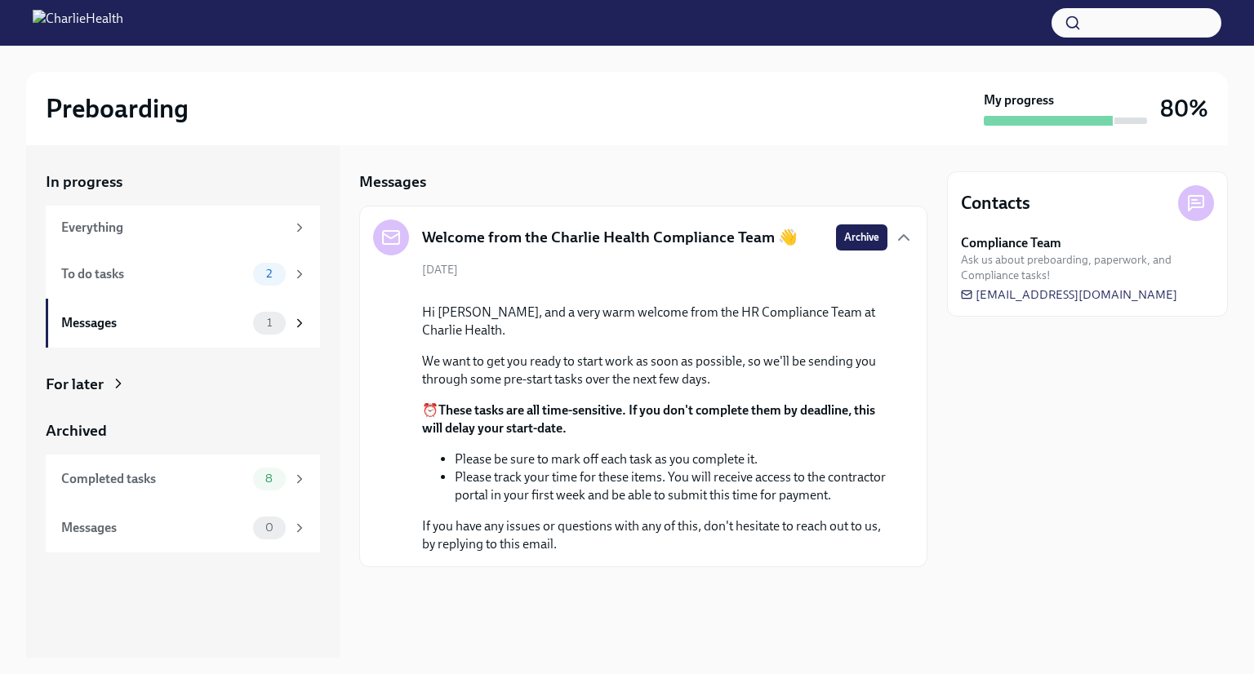
scroll to position [109, 0]
click at [231, 274] on div "To do tasks" at bounding box center [153, 274] width 185 height 18
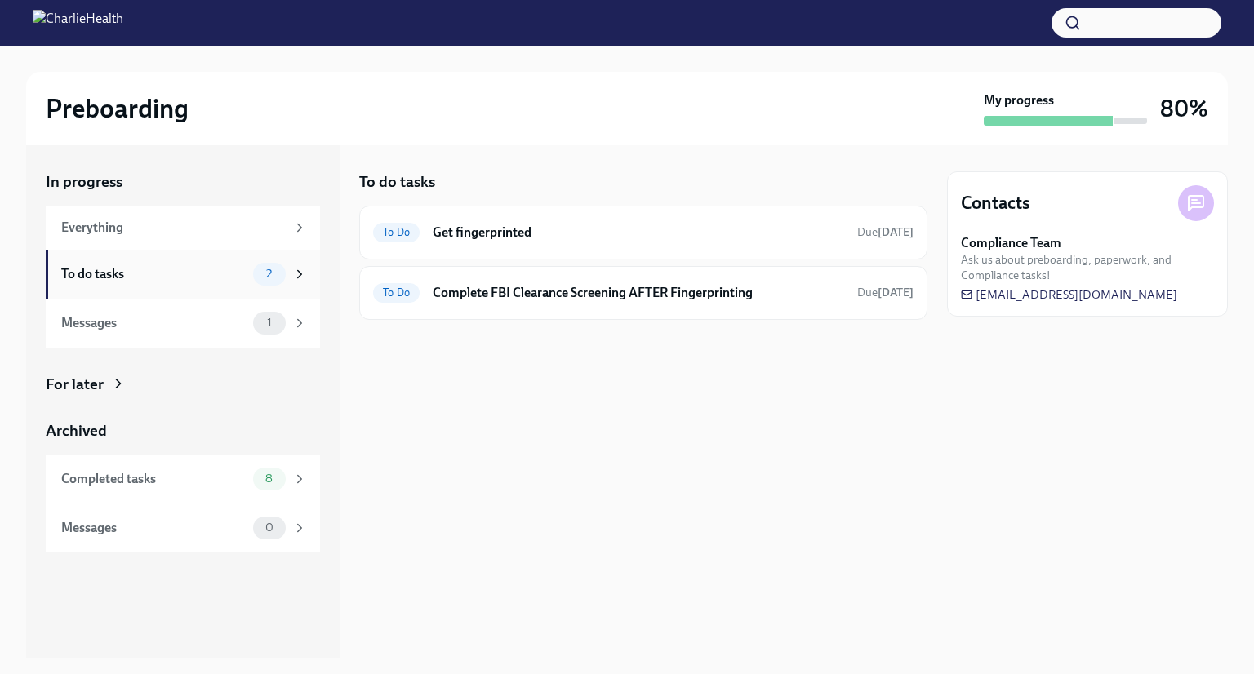
click at [262, 279] on span "2" at bounding box center [268, 274] width 25 height 12
